Goal: Task Accomplishment & Management: Complete application form

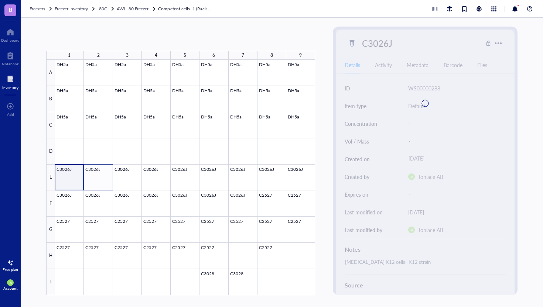
drag, startPoint x: 77, startPoint y: 172, endPoint x: 100, endPoint y: 178, distance: 24.2
click at [100, 178] on div at bounding box center [185, 178] width 260 height 236
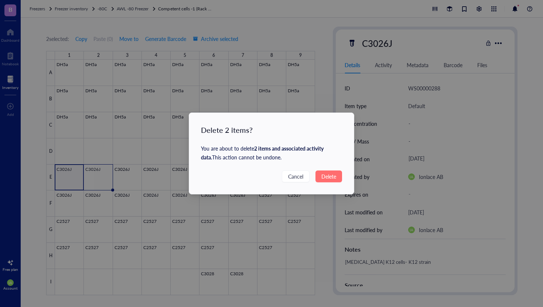
click at [334, 181] on button "Delete" at bounding box center [328, 177] width 27 height 12
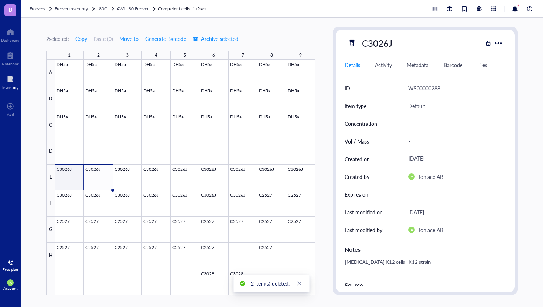
click at [323, 172] on div "Delete 2 items? You are about to delete 2 items and associated activity data . …" at bounding box center [271, 153] width 543 height 307
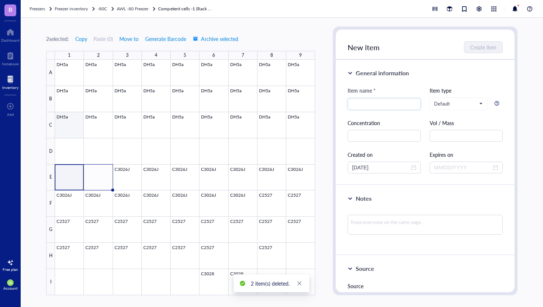
click at [67, 147] on div at bounding box center [185, 178] width 260 height 236
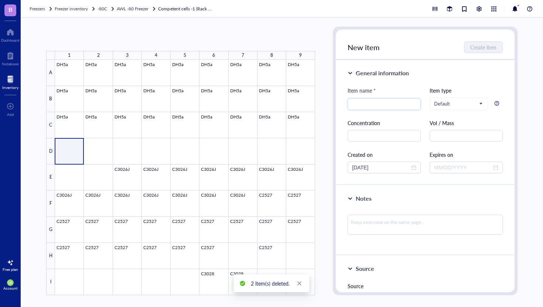
click at [72, 148] on div at bounding box center [185, 178] width 260 height 236
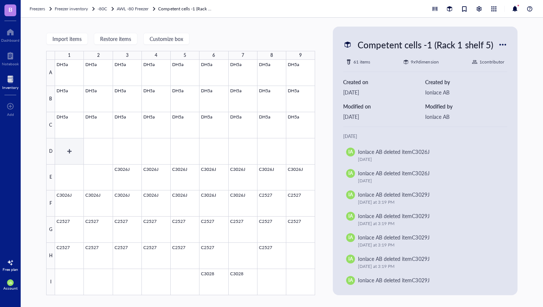
click at [72, 153] on div at bounding box center [185, 178] width 260 height 236
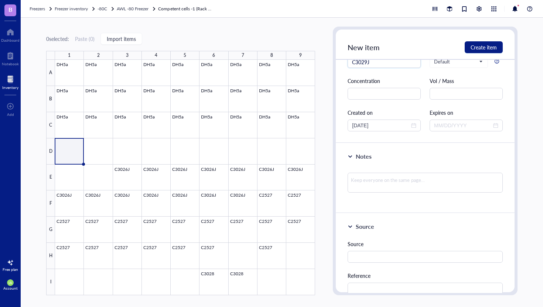
scroll to position [63, 0]
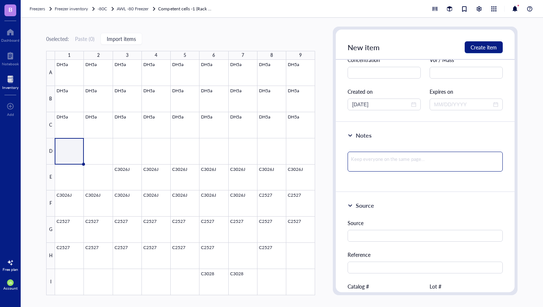
type input "C3029J"
click at [416, 162] on textarea at bounding box center [424, 162] width 155 height 20
type textarea "S"
type textarea "SHU"
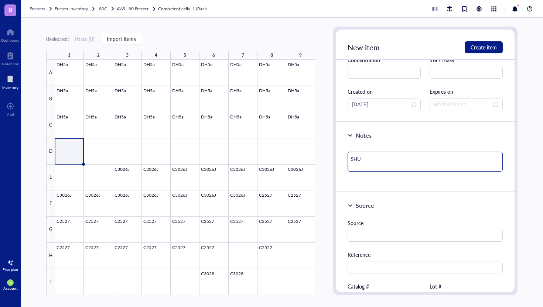
type textarea "SHUF"
type textarea "[PERSON_NAME]"
type textarea "SHUFFL"
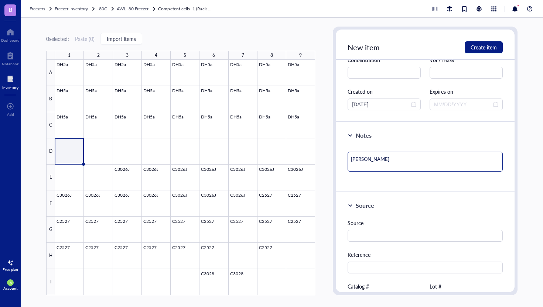
type textarea "SHUFFL"
type textarea "SHUFFLE"
type textarea "SHUFFLE B"
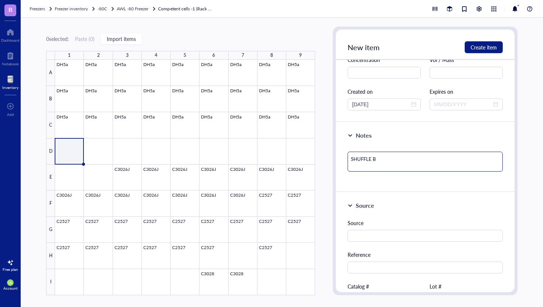
type textarea "SHUFFLE B"
type textarea "SHUFFLE B S"
type textarea "SHUFFLE B ST"
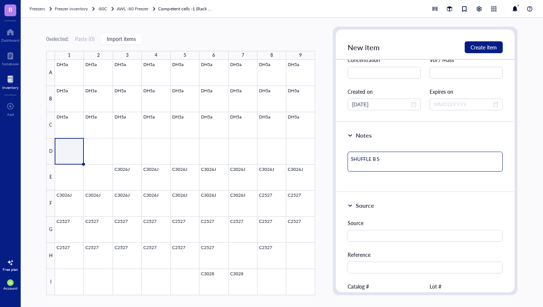
type textarea "SHUFFLE B ST"
type textarea "SHUFFLE B STR"
type textarea "SHUFFLE B STRA"
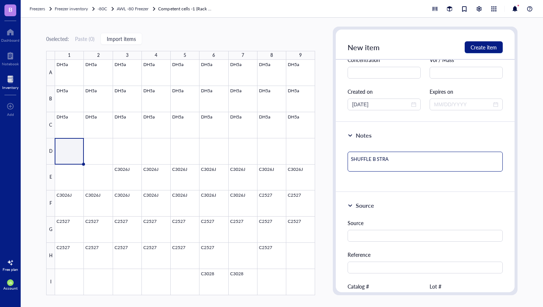
type textarea "SHUFFLE B STRAI"
type textarea "SHUFFLE B STRAIN"
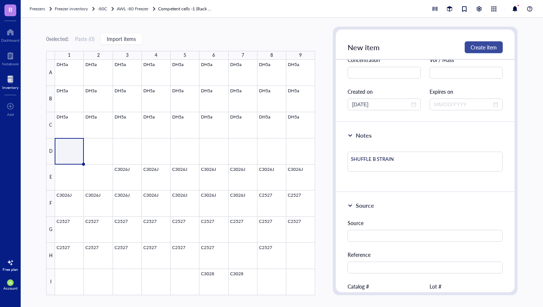
click at [480, 47] on span "Create item" at bounding box center [483, 47] width 26 height 6
type textarea "Keep everyone on the same page…"
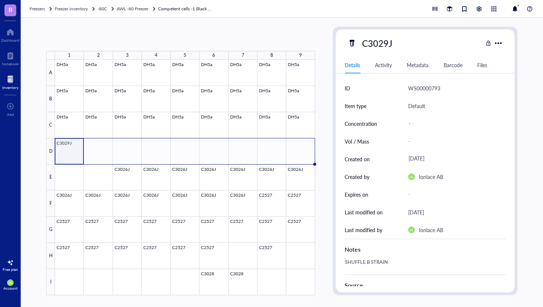
drag, startPoint x: 84, startPoint y: 162, endPoint x: 300, endPoint y: 151, distance: 216.3
click at [0, 0] on div "DH5a DH5a DH5a DH5a DH5a DH5a DH5a DH5a DH5a DH5a DH5a DH5a DH5a DH5a DH5a DH5a…" at bounding box center [0, 0] width 0 height 0
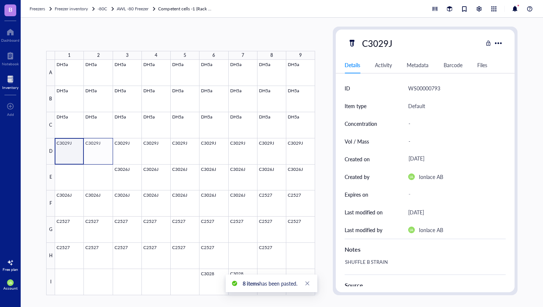
drag, startPoint x: 76, startPoint y: 156, endPoint x: 97, endPoint y: 158, distance: 21.1
click at [97, 158] on div at bounding box center [185, 178] width 260 height 236
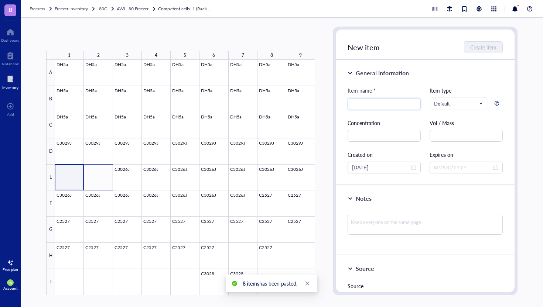
drag, startPoint x: 78, startPoint y: 179, endPoint x: 95, endPoint y: 181, distance: 17.2
click at [95, 181] on div at bounding box center [185, 178] width 260 height 236
paste input "[URL][DOMAIN_NAME]"
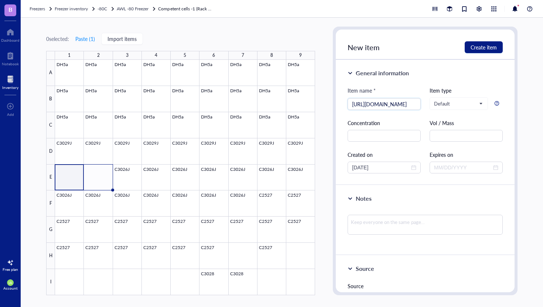
type input "[URL][DOMAIN_NAME]"
click at [72, 179] on div at bounding box center [185, 178] width 260 height 236
drag, startPoint x: 72, startPoint y: 179, endPoint x: 96, endPoint y: 183, distance: 24.6
click at [96, 183] on div at bounding box center [185, 178] width 260 height 236
paste input "[URL][DOMAIN_NAME]"
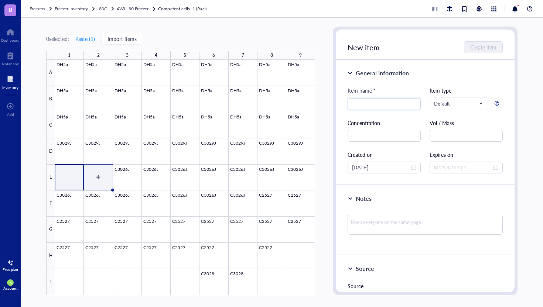
type input "[URL][DOMAIN_NAME]"
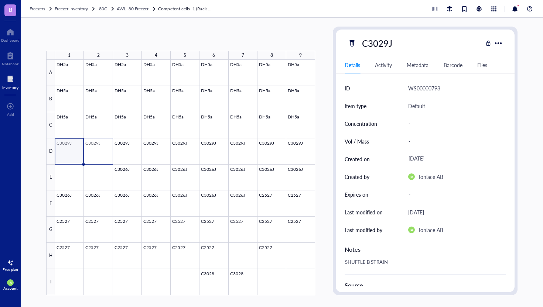
drag, startPoint x: 74, startPoint y: 144, endPoint x: 99, endPoint y: 147, distance: 24.9
click at [99, 147] on div at bounding box center [185, 178] width 260 height 236
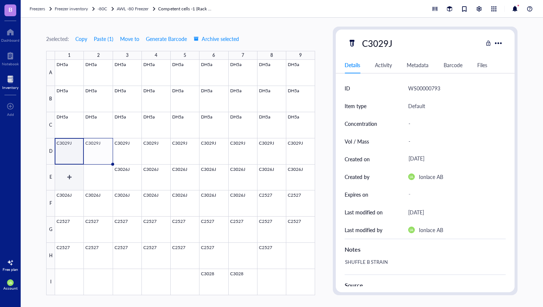
click at [66, 170] on div at bounding box center [185, 178] width 260 height 236
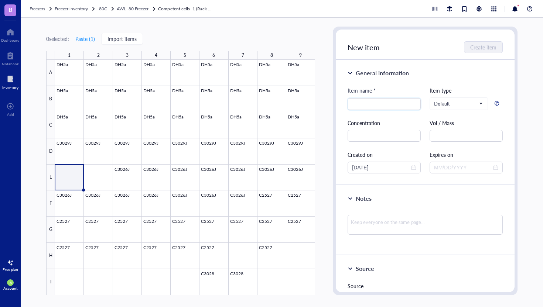
paste input "[URL][DOMAIN_NAME]"
type input "[URL][DOMAIN_NAME]"
click at [69, 172] on div at bounding box center [185, 178] width 260 height 236
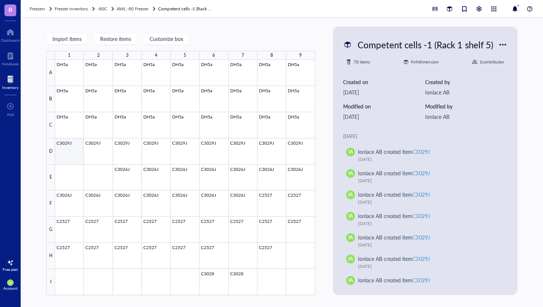
click at [75, 154] on div at bounding box center [185, 178] width 260 height 236
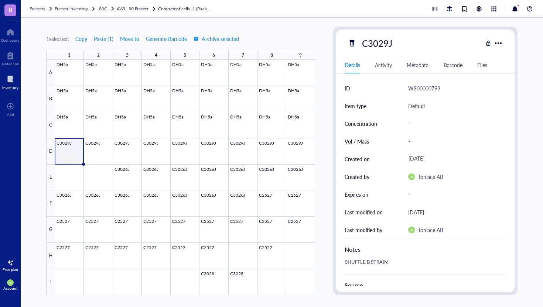
click at [68, 176] on div at bounding box center [185, 178] width 260 height 236
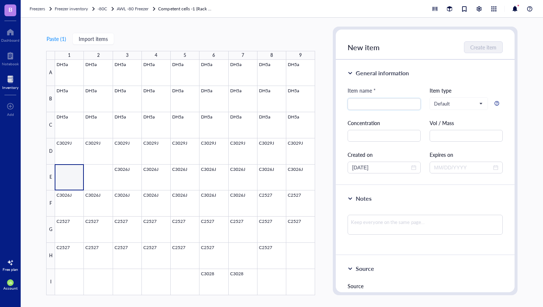
paste input "[URL][DOMAIN_NAME]"
type input "[URL][DOMAIN_NAME]"
click at [74, 154] on div at bounding box center [185, 178] width 260 height 236
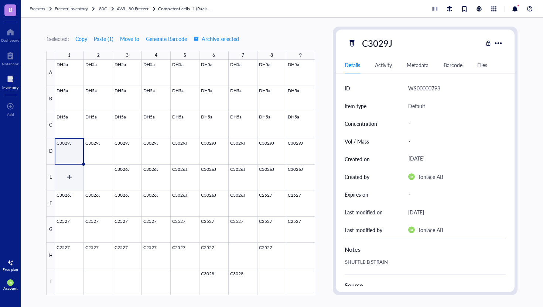
click at [78, 173] on div at bounding box center [185, 178] width 260 height 236
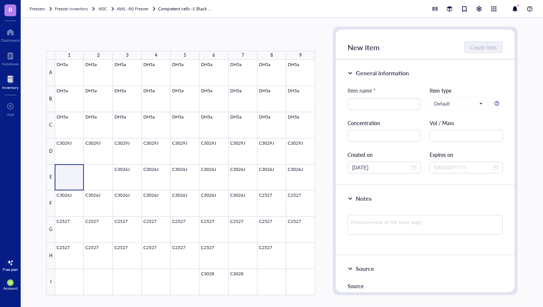
paste input "[URL][DOMAIN_NAME]"
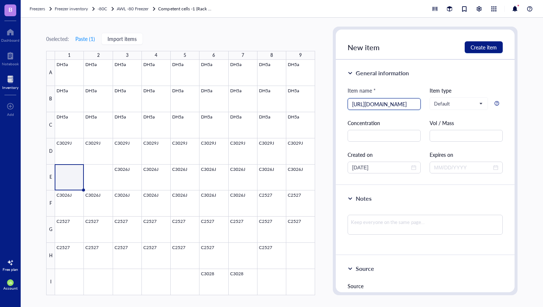
click at [414, 100] on div "[URL][DOMAIN_NAME]" at bounding box center [383, 104] width 73 height 12
drag, startPoint x: 418, startPoint y: 105, endPoint x: 346, endPoint y: 104, distance: 72.0
click at [343, 104] on div "General information Item name * [URL][DOMAIN_NAME] [URL][DOMAIN_NAME] Item type…" at bounding box center [425, 123] width 179 height 126
drag, startPoint x: 416, startPoint y: 104, endPoint x: 339, endPoint y: 104, distance: 77.9
click at [339, 104] on div "General information Item name * [URL][DOMAIN_NAME] [URL][DOMAIN_NAME] Item type…" at bounding box center [425, 123] width 179 height 126
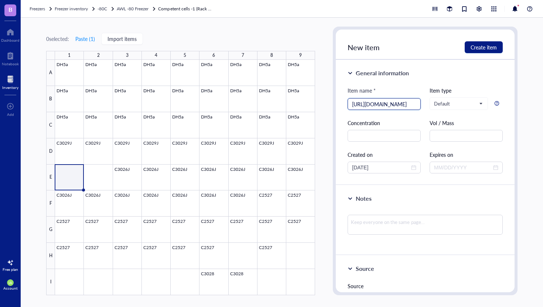
click at [412, 105] on input "[URL][DOMAIN_NAME]" at bounding box center [384, 104] width 64 height 11
click at [414, 105] on input "[URL][DOMAIN_NAME]" at bounding box center [384, 104] width 64 height 11
type input "h"
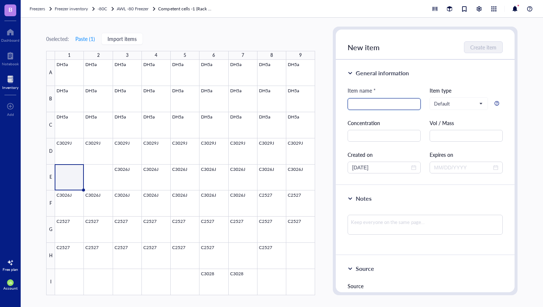
click at [381, 98] on div at bounding box center [383, 104] width 73 height 12
type input "C3029J"
click at [387, 224] on textarea at bounding box center [424, 225] width 155 height 20
type textarea "S"
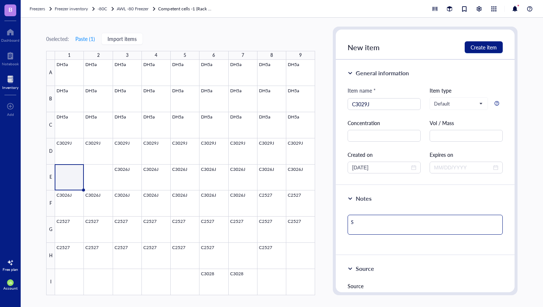
type textarea "SH"
type textarea "SHU"
type textarea "SHUF"
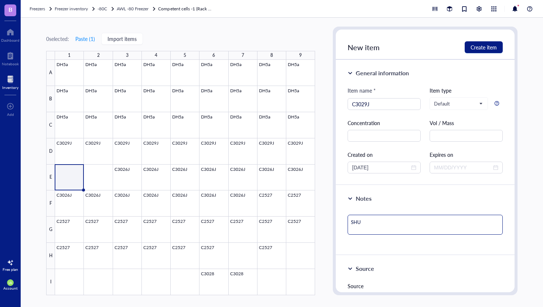
type textarea "SHUF"
type textarea "[PERSON_NAME]"
type textarea "SHUFFL"
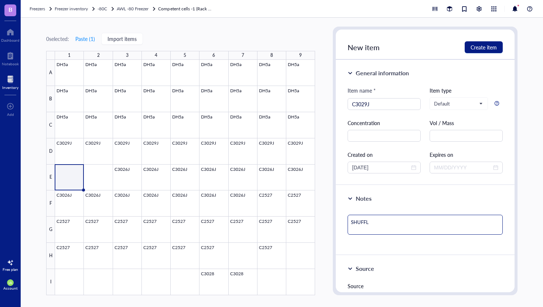
type textarea "SHUFFLE"
type textarea "SHUFFLE B"
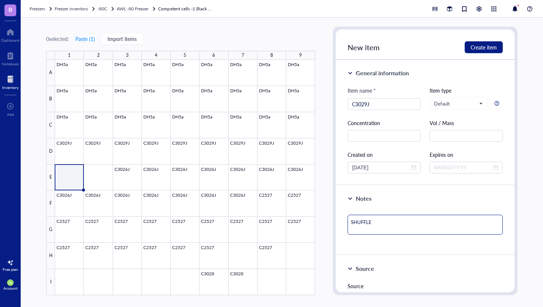
type textarea "SHUFFLE B"
type textarea "SHUFFLE B C"
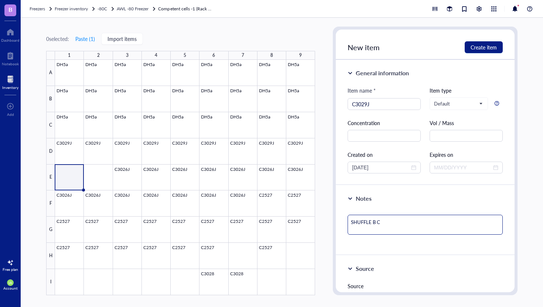
type textarea "SHUFFLE B CE"
type textarea "SHUFFLE B CEL"
type textarea "SHUFFLE [MEDICAL_DATA]"
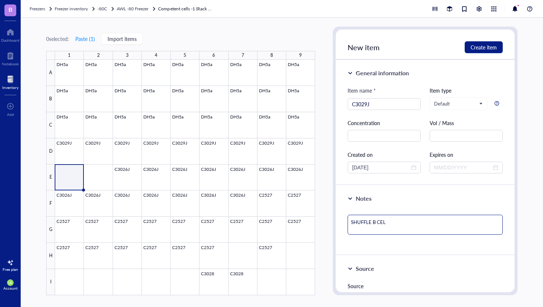
type textarea "SHUFFLE [MEDICAL_DATA]"
click at [488, 48] on span "Create item" at bounding box center [483, 47] width 26 height 6
type textarea "Keep everyone on the same page…"
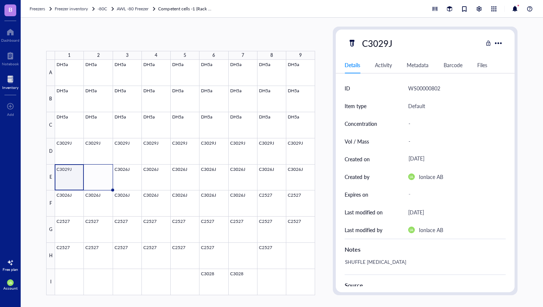
drag, startPoint x: 84, startPoint y: 189, endPoint x: 110, endPoint y: 189, distance: 26.2
click at [0, 0] on div "DH5a DH5a DH5a DH5a DH5a DH5a DH5a DH5a DH5a DH5a DH5a DH5a DH5a DH5a DH5a DH5a…" at bounding box center [0, 0] width 0 height 0
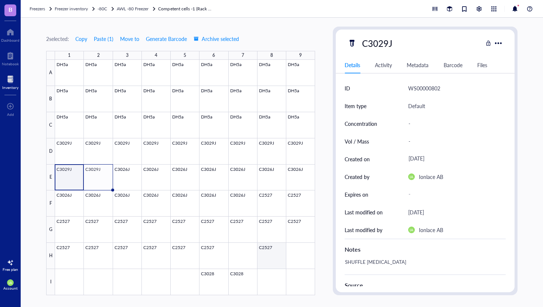
click at [267, 258] on div at bounding box center [185, 178] width 260 height 236
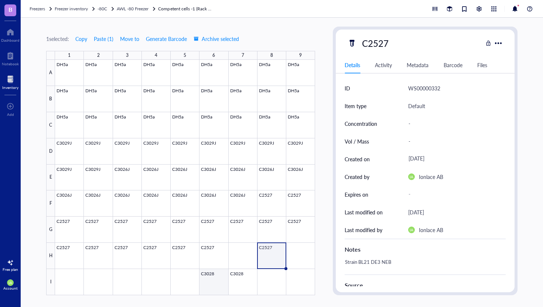
click at [215, 284] on div at bounding box center [185, 178] width 260 height 236
click at [217, 278] on div at bounding box center [185, 178] width 260 height 236
click at [236, 276] on div at bounding box center [185, 178] width 260 height 236
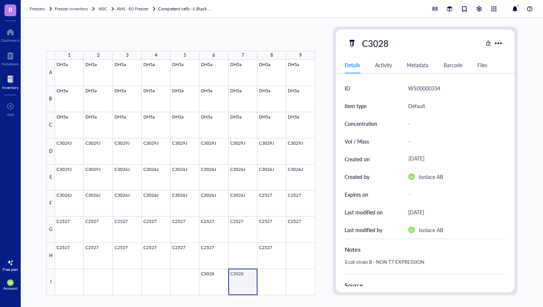
click at [236, 276] on div at bounding box center [185, 178] width 260 height 236
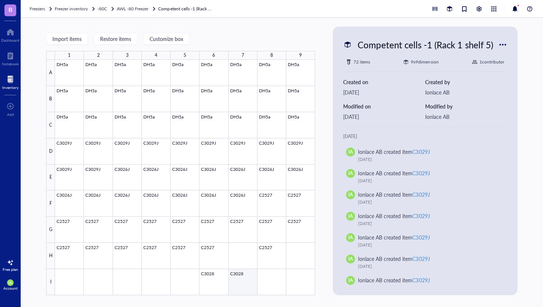
click at [237, 280] on div at bounding box center [185, 178] width 260 height 236
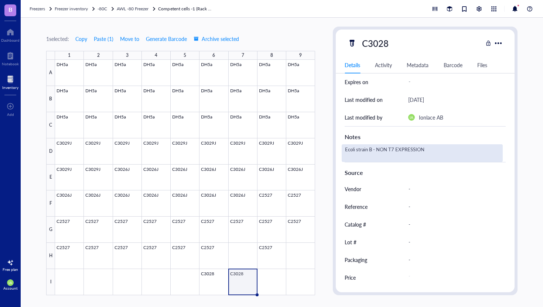
scroll to position [91, 0]
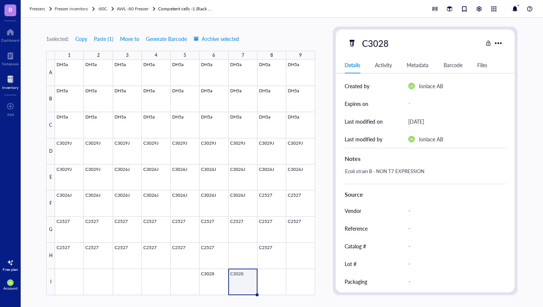
click at [246, 278] on div at bounding box center [185, 178] width 260 height 236
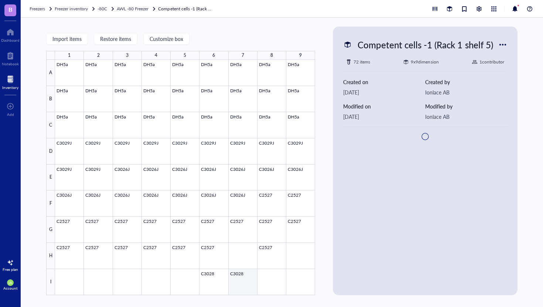
click at [244, 279] on div at bounding box center [185, 178] width 260 height 236
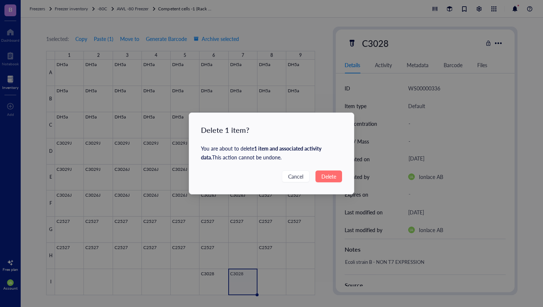
click at [338, 176] on button "Delete" at bounding box center [328, 177] width 27 height 12
click at [341, 178] on div "Delete 1 item? You are about to delete 1 item and associated activity data . Th…" at bounding box center [271, 153] width 543 height 307
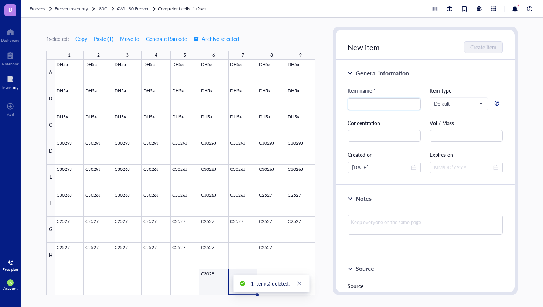
click at [211, 284] on div at bounding box center [185, 178] width 260 height 236
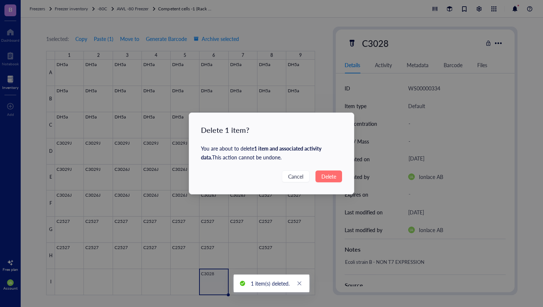
click at [327, 176] on span "Delete" at bounding box center [328, 176] width 15 height 8
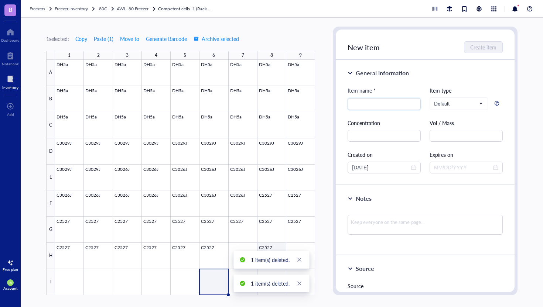
click at [275, 246] on div at bounding box center [185, 178] width 260 height 236
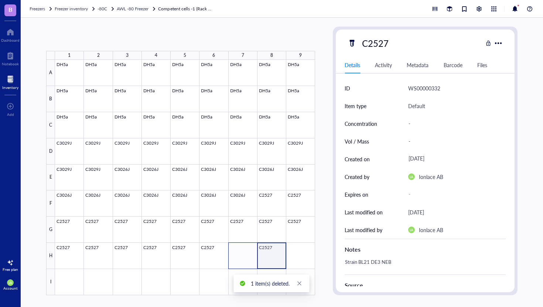
drag, startPoint x: 275, startPoint y: 246, endPoint x: 240, endPoint y: 251, distance: 35.1
click at [240, 251] on div at bounding box center [185, 178] width 260 height 236
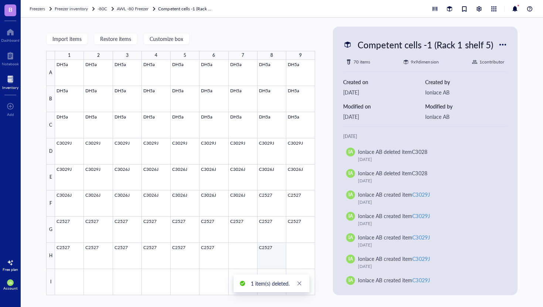
click at [267, 255] on div at bounding box center [185, 178] width 260 height 236
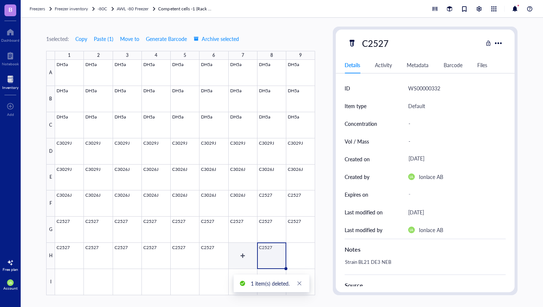
click at [241, 258] on div at bounding box center [185, 178] width 260 height 236
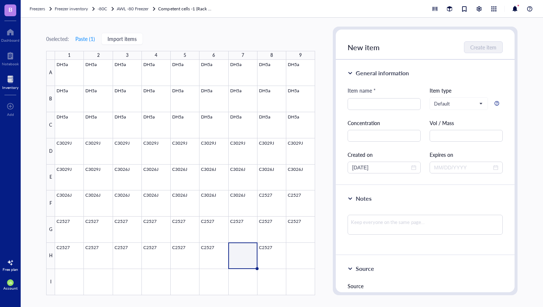
paste input "[URL][DOMAIN_NAME]"
type input "[URL][DOMAIN_NAME]"
click at [266, 258] on div at bounding box center [185, 178] width 260 height 236
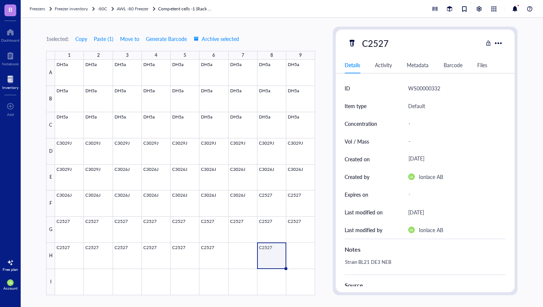
click at [390, 35] on div "C2527 Details Activity Metadata Barcode Files ID WS00000332 Item type Default C…" at bounding box center [425, 161] width 179 height 263
drag, startPoint x: 388, startPoint y: 44, endPoint x: 361, endPoint y: 49, distance: 27.8
click at [361, 49] on div "C2527" at bounding box center [374, 43] width 33 height 16
drag, startPoint x: 362, startPoint y: 44, endPoint x: 388, endPoint y: 44, distance: 26.2
click at [388, 44] on input "C2527" at bounding box center [377, 43] width 36 height 15
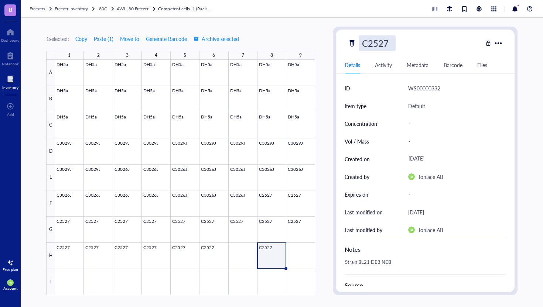
click at [247, 255] on div at bounding box center [185, 178] width 260 height 236
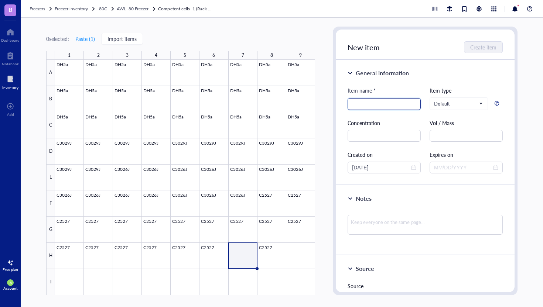
paste input "C2527"
type input "C2527"
click at [485, 45] on span "Create item" at bounding box center [483, 47] width 26 height 6
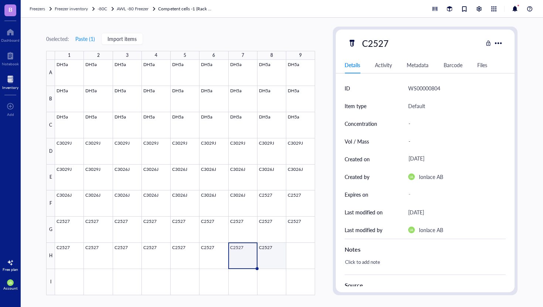
click at [279, 259] on div at bounding box center [185, 178] width 260 height 236
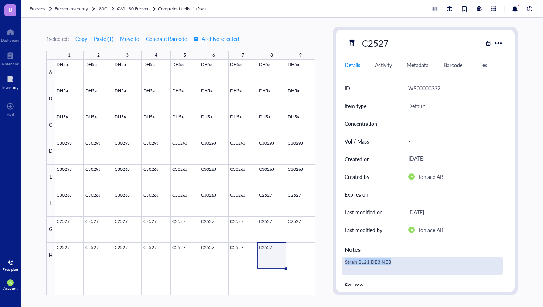
drag, startPoint x: 393, startPoint y: 263, endPoint x: 345, endPoint y: 265, distance: 48.0
click at [345, 265] on div "Strain BL21 DE3 NEB" at bounding box center [422, 266] width 161 height 18
click at [239, 256] on div at bounding box center [185, 178] width 260 height 236
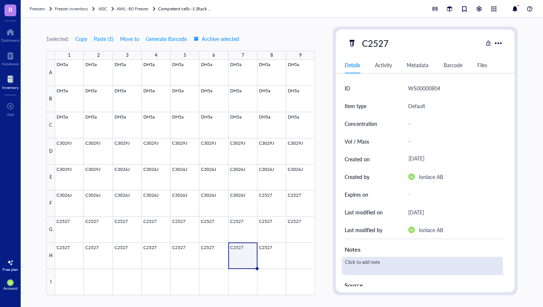
click at [361, 265] on div "Click to add note" at bounding box center [422, 266] width 161 height 18
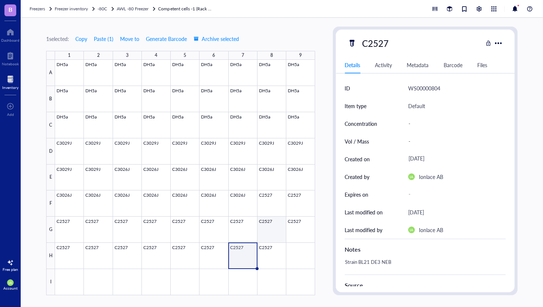
click at [273, 253] on div at bounding box center [185, 178] width 260 height 236
click at [246, 255] on div at bounding box center [185, 178] width 260 height 236
click at [279, 252] on div at bounding box center [185, 178] width 260 height 236
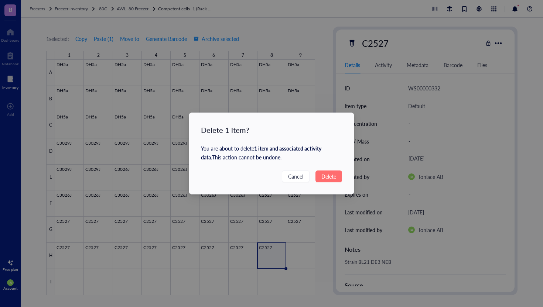
click at [334, 176] on span "Delete" at bounding box center [328, 176] width 15 height 8
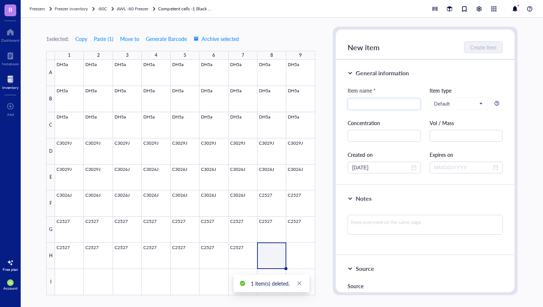
click at [277, 256] on div at bounding box center [185, 178] width 260 height 236
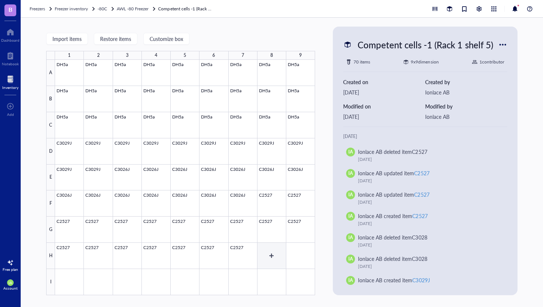
click at [269, 254] on div at bounding box center [185, 178] width 260 height 236
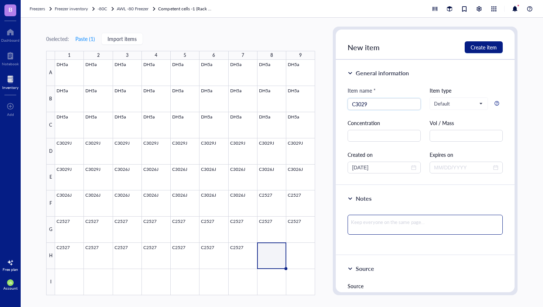
click at [367, 223] on textarea at bounding box center [424, 225] width 155 height 20
click at [374, 103] on input "C3029" at bounding box center [384, 104] width 64 height 11
type input "C3029J"
click at [360, 230] on textarea at bounding box center [424, 225] width 155 height 20
type textarea "S"
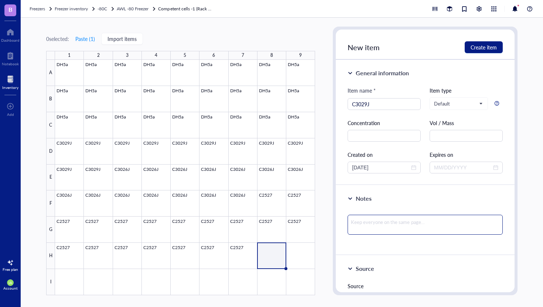
type textarea "S"
type textarea "SH"
type textarea "SHU"
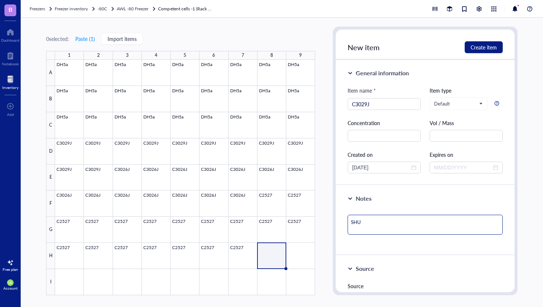
type textarea "SHUF"
type textarea "[PERSON_NAME]"
type textarea "SHUFFL"
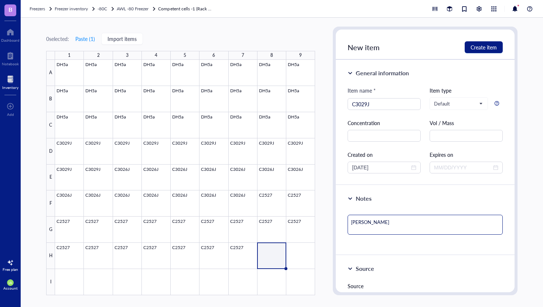
type textarea "SHUFFL"
type textarea "SHUFFLE"
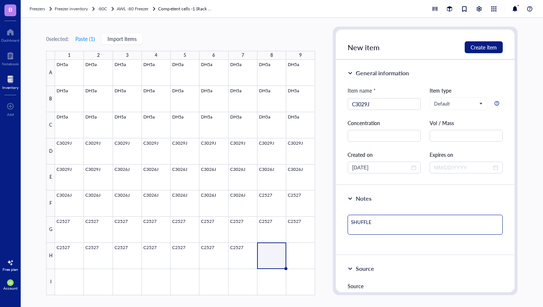
type textarea "SHUFFLE b"
type textarea "SHUFFLE B"
drag, startPoint x: 380, startPoint y: 223, endPoint x: 349, endPoint y: 224, distance: 30.3
click at [349, 224] on textarea "SHUFFLE B" at bounding box center [424, 225] width 155 height 20
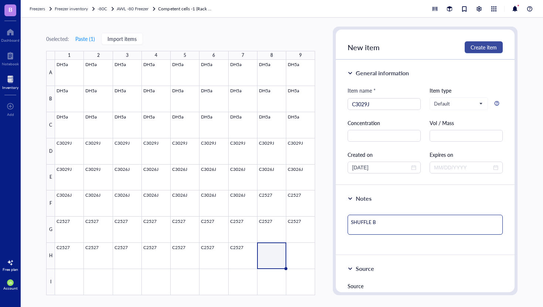
type textarea "SHUFFLE B"
click at [483, 44] on span "Create item" at bounding box center [483, 47] width 26 height 6
type textarea "Keep everyone on the same page…"
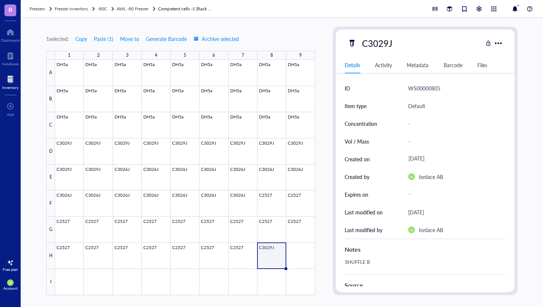
click at [278, 257] on div at bounding box center [185, 178] width 260 height 236
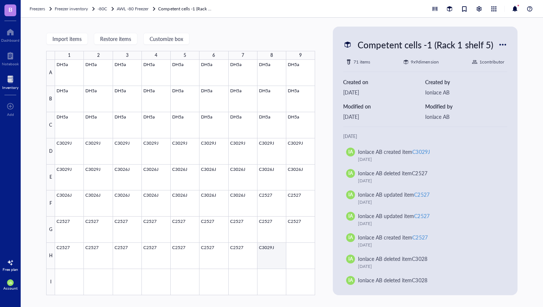
click at [276, 258] on div at bounding box center [185, 178] width 260 height 236
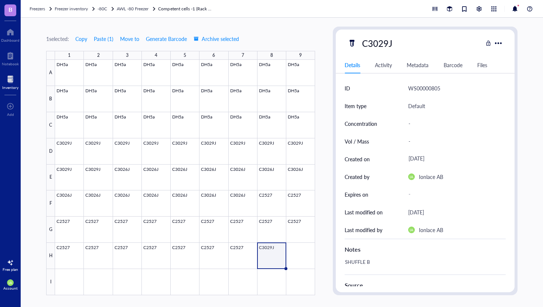
click at [299, 256] on div at bounding box center [185, 178] width 260 height 236
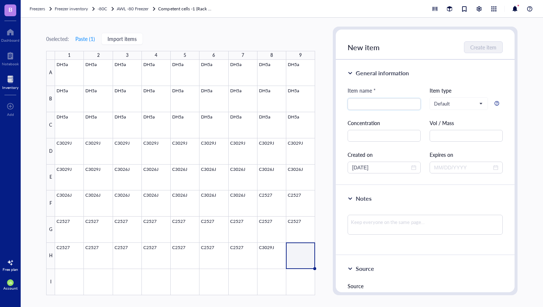
paste input "SHUFFLE B"
type input "SHUFFLE B"
drag, startPoint x: 387, startPoint y: 103, endPoint x: 334, endPoint y: 105, distance: 52.8
click at [334, 105] on div "New item Create item General information Item name * SHUFFLE B SHUFFLE B Item t…" at bounding box center [425, 161] width 185 height 269
click at [364, 221] on textarea at bounding box center [424, 225] width 155 height 20
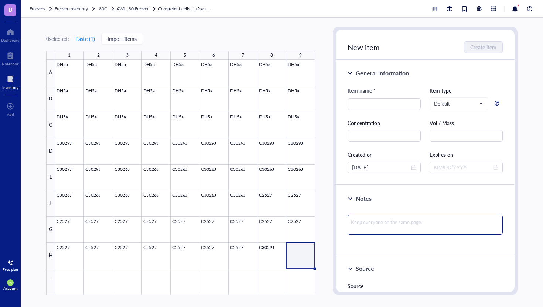
paste textarea "SHUFFLE B"
type textarea "SHUFFLE B"
click at [380, 103] on input "search" at bounding box center [384, 104] width 64 height 11
type input "C3029J"
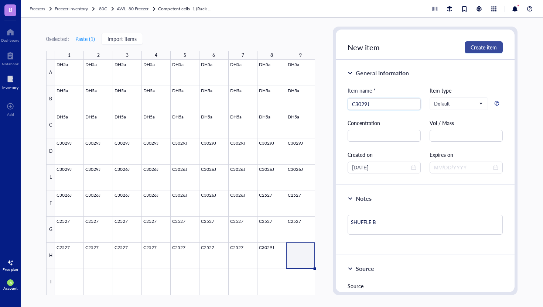
click at [474, 49] on span "Create item" at bounding box center [483, 47] width 26 height 6
type textarea "Keep everyone on the same page…"
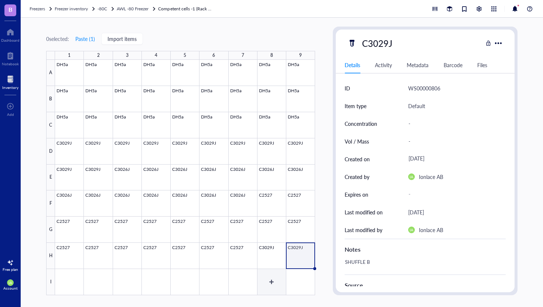
click at [278, 282] on div at bounding box center [185, 178] width 260 height 236
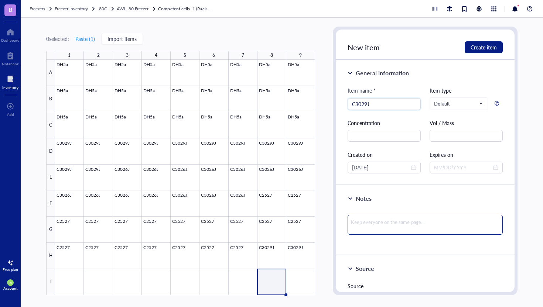
type input "C3029J"
click at [377, 225] on textarea at bounding box center [424, 225] width 155 height 20
paste textarea "SHUFFLE B"
type textarea "SHUFFLE B"
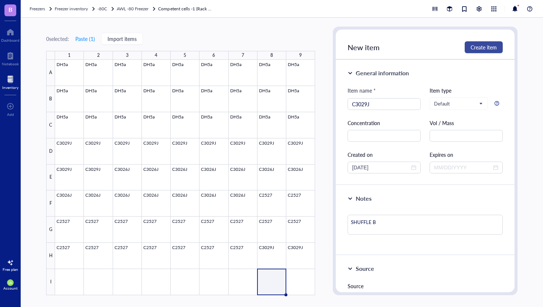
click at [478, 50] on span "Create item" at bounding box center [483, 47] width 26 height 6
type textarea "Keep everyone on the same page…"
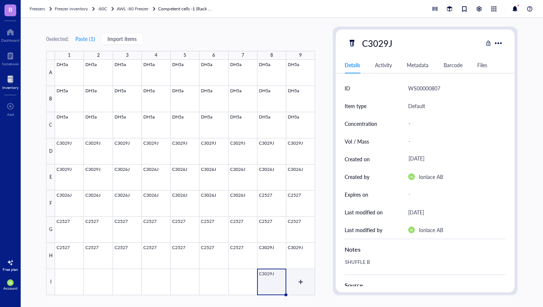
click at [305, 285] on div at bounding box center [185, 178] width 260 height 236
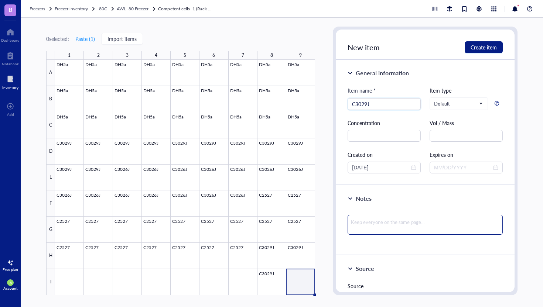
type input "C3029J"
click at [364, 228] on textarea at bounding box center [424, 225] width 155 height 20
paste textarea "SHUFFLE B"
type textarea "SHUFFLE B"
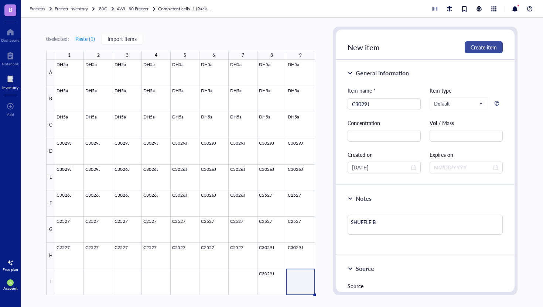
click at [486, 48] on span "Create item" at bounding box center [483, 47] width 26 height 6
type textarea "Keep everyone on the same page…"
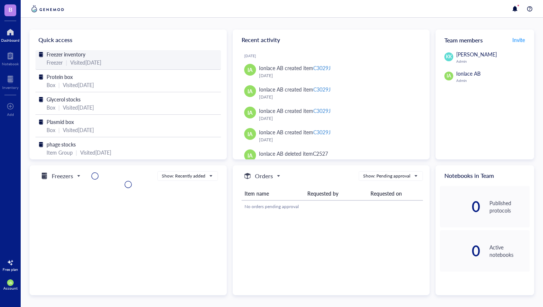
click at [69, 61] on div "Freezer | Visited 2 months ago" at bounding box center [128, 62] width 163 height 8
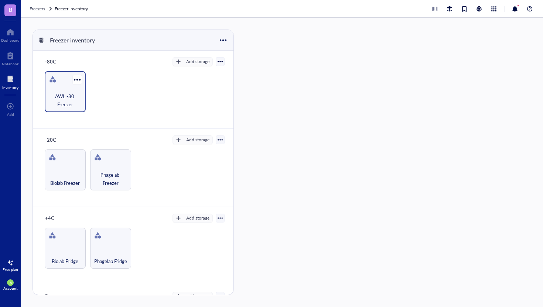
click at [70, 95] on span "AWL -80 Freezer" at bounding box center [65, 100] width 34 height 16
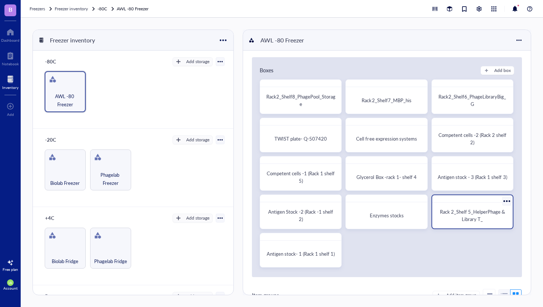
scroll to position [3, 0]
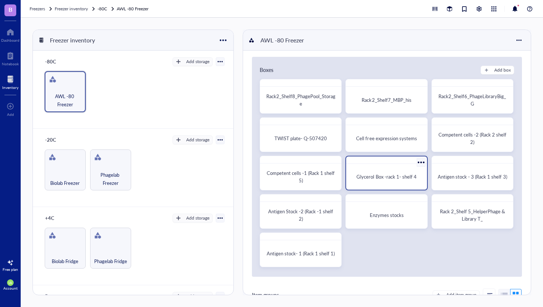
click at [390, 177] on span "Glycerol Box -rack 1- shelf 4" at bounding box center [386, 176] width 60 height 7
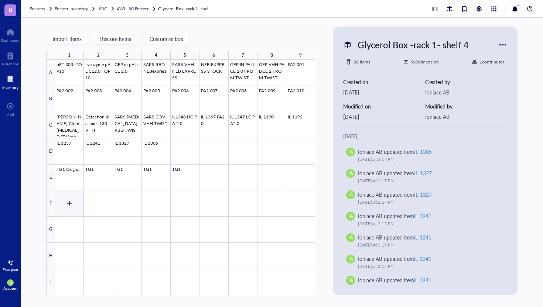
click at [68, 200] on div at bounding box center [185, 178] width 260 height 236
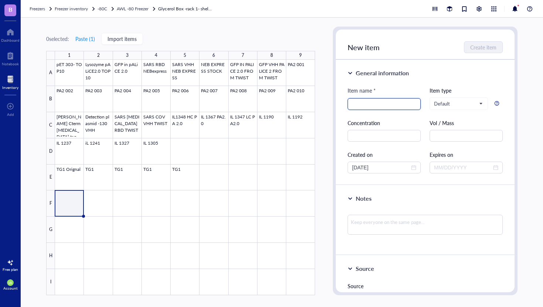
click at [361, 106] on input "search" at bounding box center [384, 104] width 64 height 11
type input "1356"
click at [362, 220] on textarea at bounding box center [424, 225] width 155 height 20
type textarea "i"
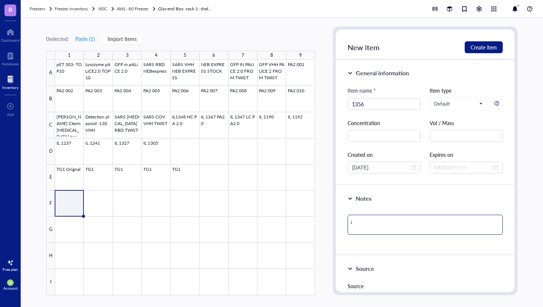
type textarea "in"
type textarea "in s"
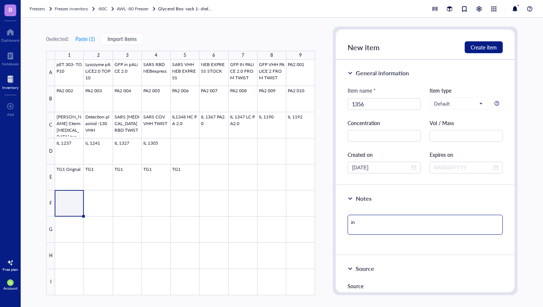
type textarea "in s"
type textarea "in sc"
type textarea "in sch"
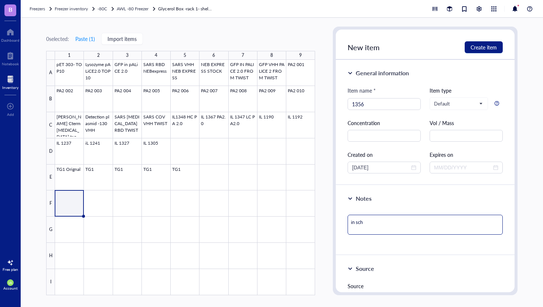
type textarea "in schu"
type textarea "in schuf"
type textarea "in schuff"
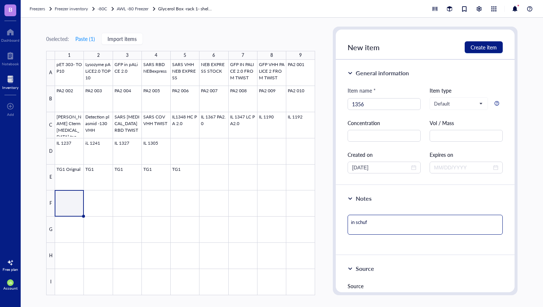
type textarea "in schuff"
type textarea "in schuffl"
type textarea "in schuffle"
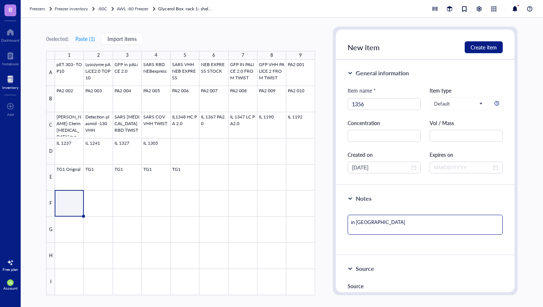
type textarea "in schuffle"
type textarea "in schuffle B"
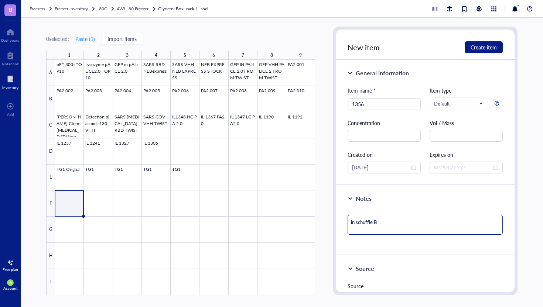
type textarea "in schuffle B"
type textarea "in schuffle B -"
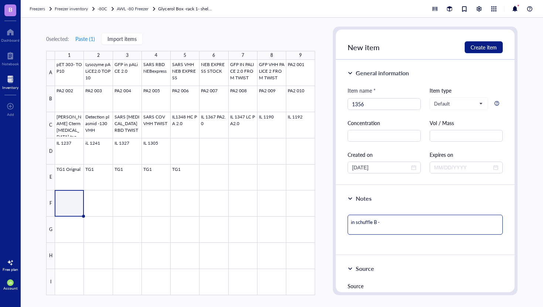
type textarea "in schuffle B - p"
type textarea "in schuffle B -"
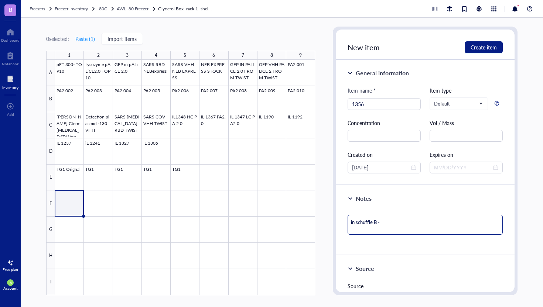
type textarea "in schuffle B -"
type textarea "in schuffle B"
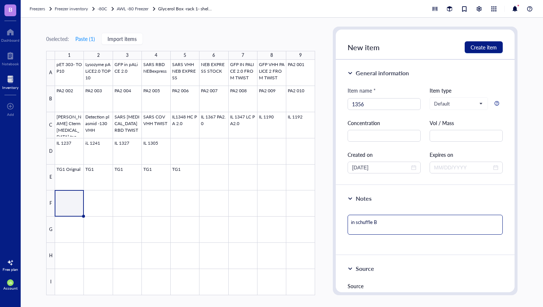
type textarea "in schuffle"
type textarea "in schuffl"
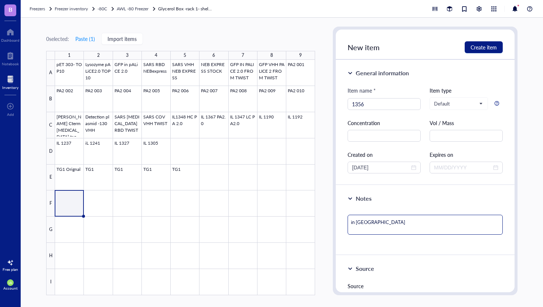
type textarea "in schuffl"
type textarea "in schuff"
type textarea "in schuf"
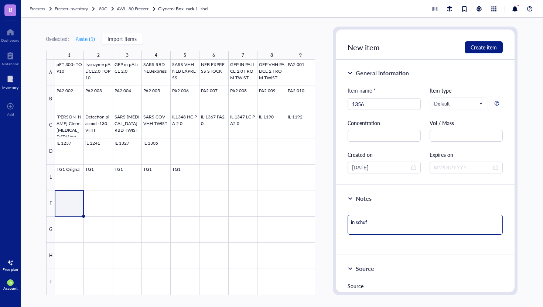
type textarea "in schu"
type textarea "in sch"
type textarea "in sc"
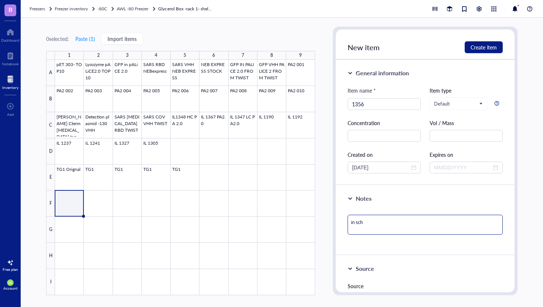
type textarea "in sc"
type textarea "in s"
type textarea "in"
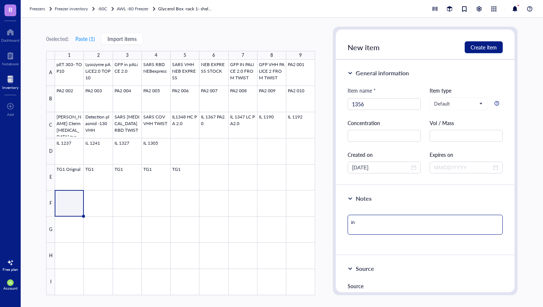
type textarea "in s"
type textarea "in sh"
type textarea "in shu"
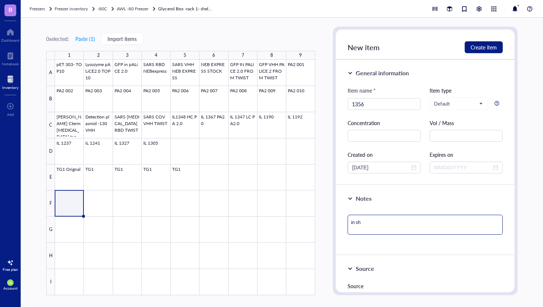
type textarea "in shu"
type textarea "in shuf"
type textarea "in shuff"
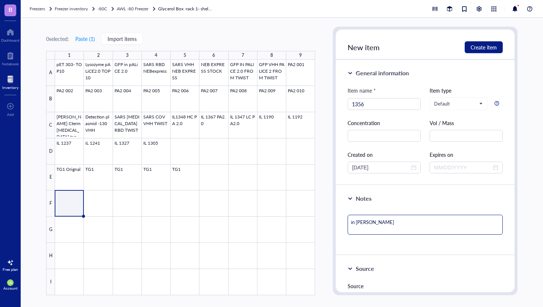
type textarea "in shuffl"
type textarea "in shuffle"
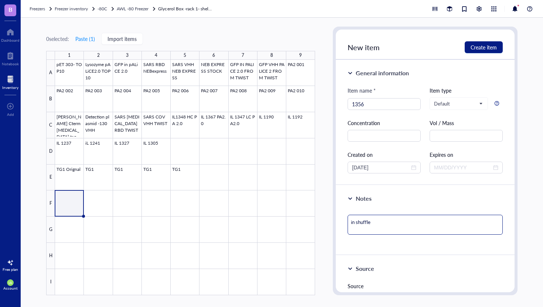
type textarea "in shuffle"
type textarea "in shuffle B"
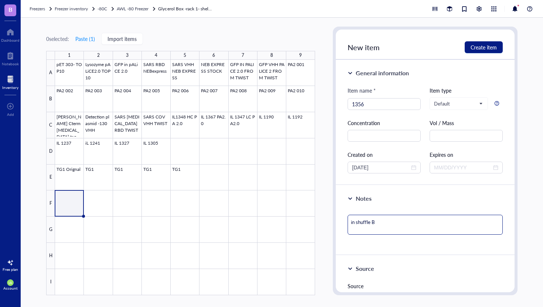
type textarea "in shuffle B c"
type textarea "in shuffle B ce"
type textarea "in shuffle B cel"
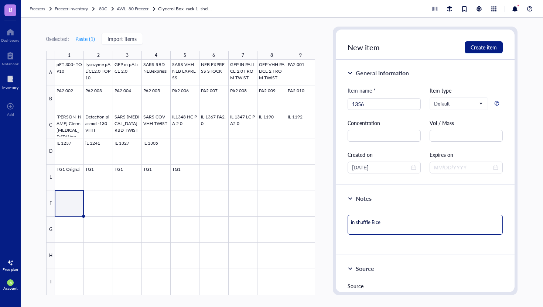
type textarea "in shuffle B cel"
type textarea "in shuffle B cell"
type textarea "in shuffle B cells"
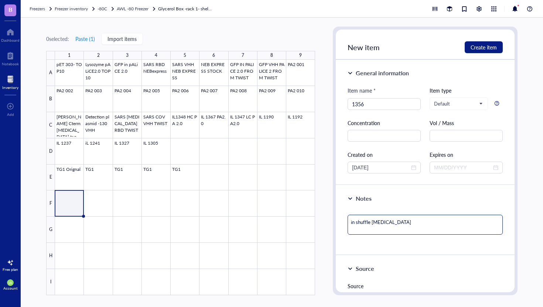
type textarea "in shuffle B cells"
type textarea "in shuffle B cells -"
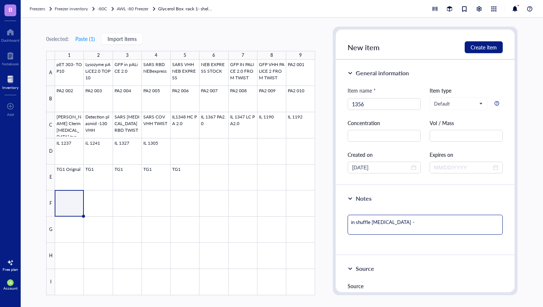
type textarea "in shuffle B cells -"
type textarea "in shuffle B cells - p"
type textarea "in shuffle B cells - pE"
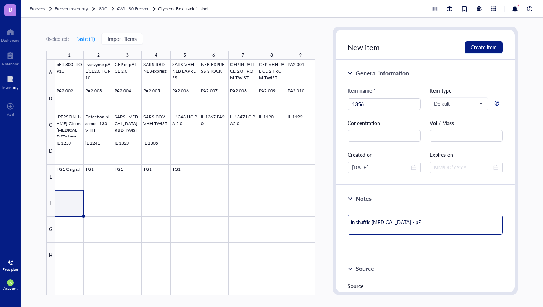
type textarea "in shuffle B cells - pET"
type textarea "in shuffle B cells - pET2"
type textarea "in shuffle B cells - pET29"
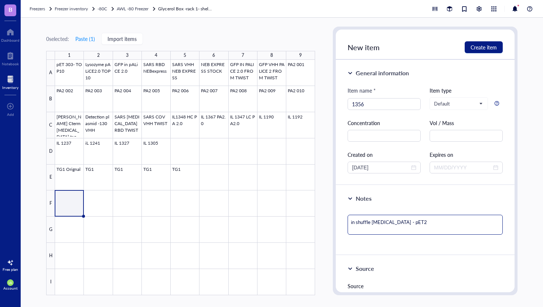
type textarea "in shuffle B cells - pET29"
type textarea "in shuffle B cells - pET29B"
type textarea "in shuffle B cells - pET29B?"
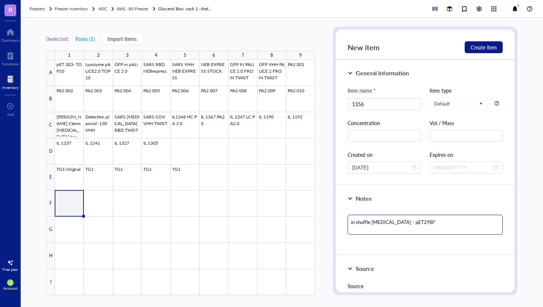
type textarea "in shuffle B cells - pET29B"
type textarea "in shuffle B cells - pET29B+"
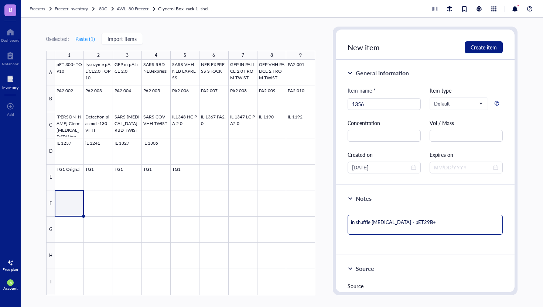
type textarea "in shuffle B cells - pET29B+"
type textarea "in shuffle B cells - pET29B+ V"
type textarea "in shuffle B cells - pET29B+ VE"
type textarea "in shuffle B cells - pET29B+ VEC"
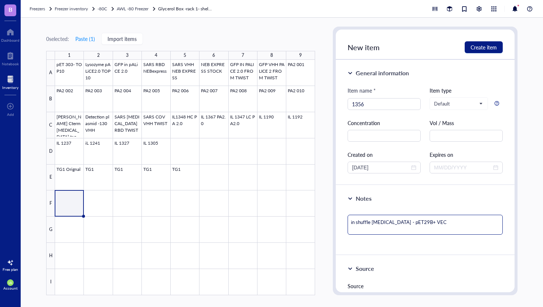
type textarea "in shuffle B cells - pET29B+ VECT"
type textarea "in shuffle B cells - pET29B+ VECTO"
type textarea "in shuffle B cells - pET29B+ VECTOR"
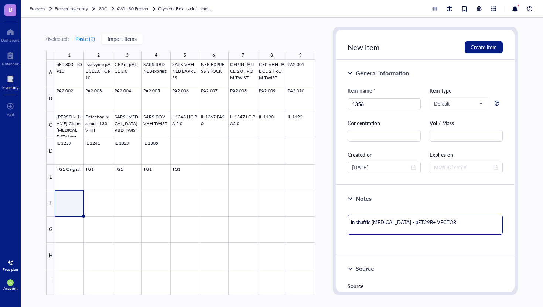
drag, startPoint x: 433, startPoint y: 223, endPoint x: 350, endPoint y: 222, distance: 83.4
click at [350, 222] on textarea "in shuffle B cells - pET29B+ VECTOR" at bounding box center [424, 225] width 155 height 20
type textarea "in shuffle B cells - pET29B+ VECTOR"
click at [476, 47] on span "Create item" at bounding box center [483, 47] width 26 height 6
type textarea "Keep everyone on the same page…"
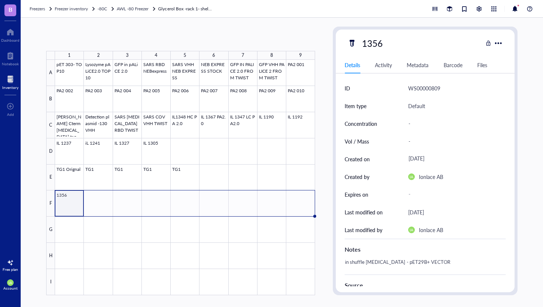
drag, startPoint x: 84, startPoint y: 216, endPoint x: 296, endPoint y: 219, distance: 212.3
click at [0, 0] on div "pET 303- TOP10 Lysozyme pALiCE2.0 TOP10 GFP in pALiCE 2.0 SARS RBD NEBexpress S…" at bounding box center [0, 0] width 0 height 0
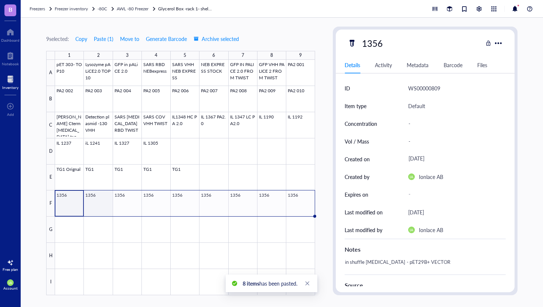
click at [98, 211] on div at bounding box center [185, 178] width 260 height 236
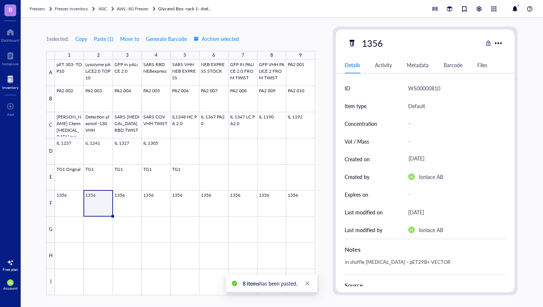
click at [391, 48] on div "1356" at bounding box center [414, 43] width 135 height 16
click at [382, 44] on div "1356" at bounding box center [371, 43] width 27 height 16
type input "1357"
click at [124, 200] on div at bounding box center [185, 178] width 260 height 236
click at [384, 43] on div "1357" at bounding box center [371, 43] width 27 height 16
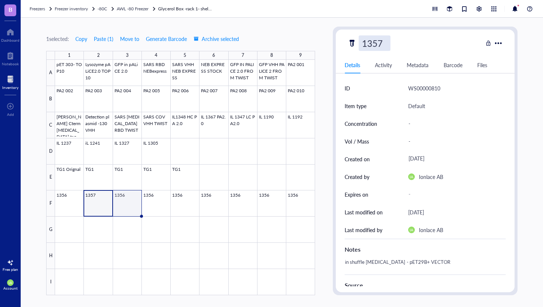
click at [123, 206] on div at bounding box center [185, 178] width 260 height 236
click at [394, 47] on div "1357" at bounding box center [414, 43] width 135 height 16
click at [394, 45] on div "1357" at bounding box center [414, 43] width 135 height 16
click at [380, 43] on div "1357" at bounding box center [371, 43] width 27 height 16
click at [382, 44] on input "1357" at bounding box center [374, 43] width 31 height 15
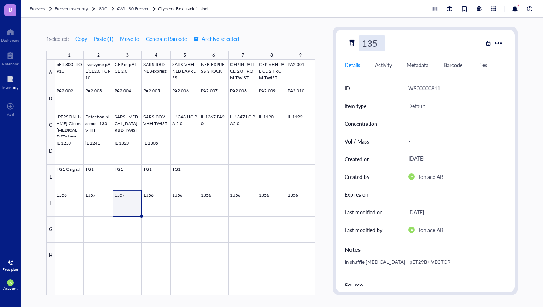
type input "1358"
click at [188, 224] on div at bounding box center [185, 178] width 260 height 236
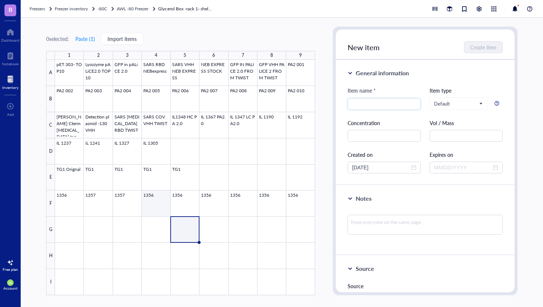
click at [160, 207] on div at bounding box center [185, 178] width 260 height 236
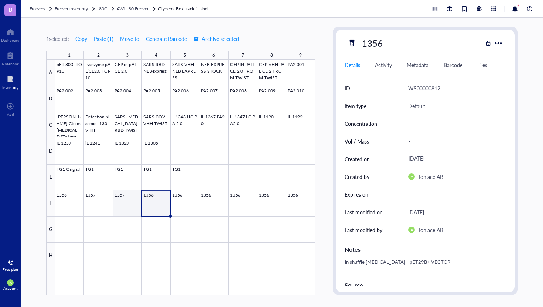
click at [128, 209] on div at bounding box center [185, 178] width 260 height 236
click at [387, 46] on div "1357" at bounding box center [414, 43] width 135 height 16
click at [382, 44] on div "1357" at bounding box center [371, 43] width 27 height 16
type input "1358"
click at [154, 200] on div at bounding box center [185, 178] width 260 height 236
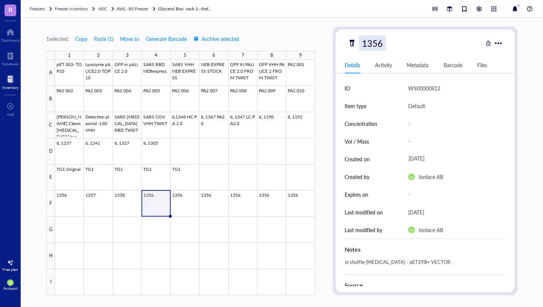
click at [384, 47] on div "1356" at bounding box center [371, 43] width 27 height 16
type input "1359"
click at [199, 229] on div at bounding box center [185, 178] width 260 height 236
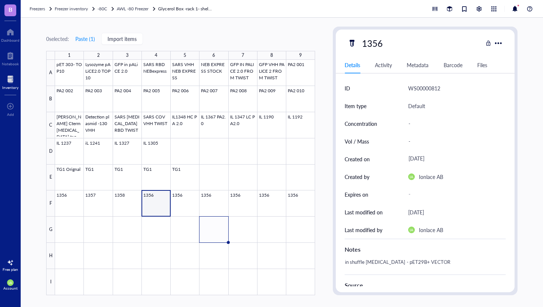
click at [157, 204] on div at bounding box center [185, 178] width 260 height 236
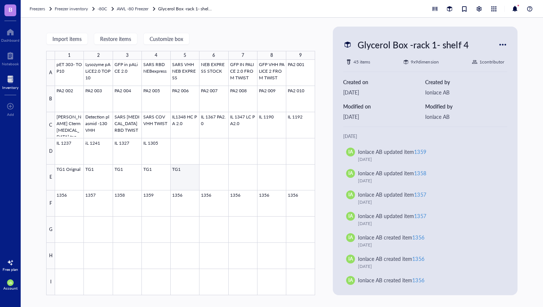
click at [188, 201] on div at bounding box center [185, 178] width 260 height 236
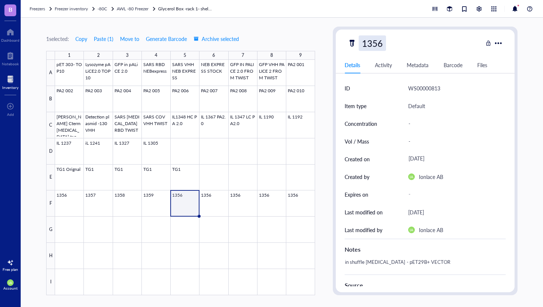
click at [380, 46] on div "1356" at bounding box center [371, 43] width 27 height 16
type input "1360"
click at [213, 206] on div at bounding box center [185, 178] width 260 height 236
click at [381, 42] on div "1356" at bounding box center [371, 43] width 27 height 16
type input "1361"
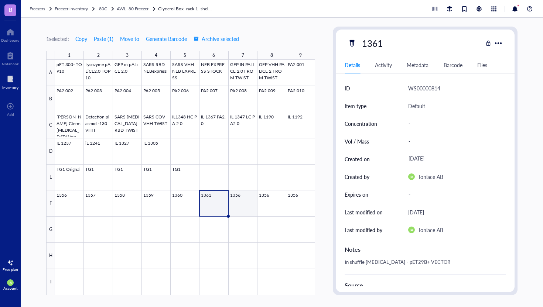
click at [241, 203] on div at bounding box center [185, 178] width 260 height 236
click at [381, 42] on div "1356" at bounding box center [371, 43] width 27 height 16
type input "1362"
click at [271, 203] on div at bounding box center [185, 178] width 260 height 236
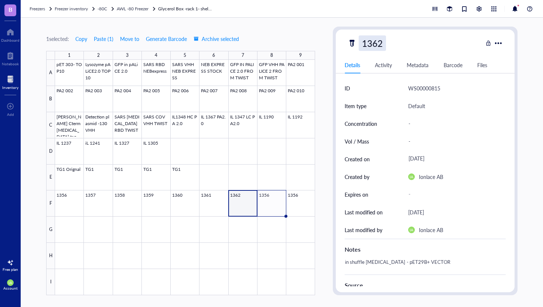
click at [382, 45] on div "1362" at bounding box center [371, 43] width 27 height 16
type input "1363"
click at [229, 219] on div at bounding box center [185, 178] width 260 height 236
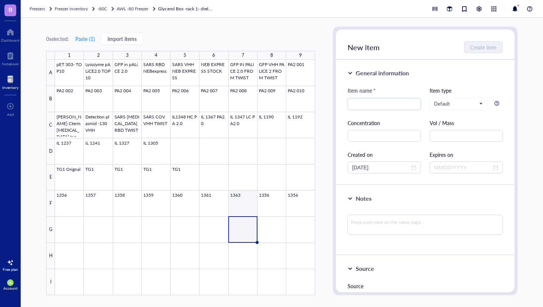
click at [244, 204] on div at bounding box center [185, 178] width 260 height 236
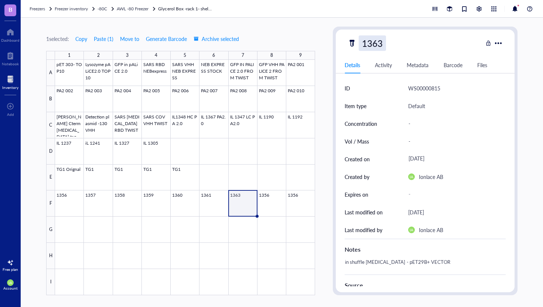
click at [381, 41] on div "1363" at bounding box center [371, 43] width 27 height 16
type input "1362"
click at [271, 200] on div at bounding box center [185, 178] width 260 height 236
click at [380, 45] on div "1356" at bounding box center [371, 43] width 27 height 16
type input "1363"
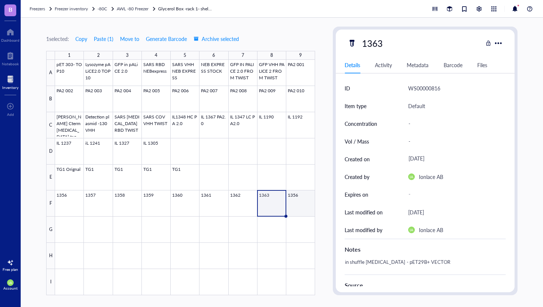
click at [294, 206] on div at bounding box center [185, 178] width 260 height 236
click at [381, 41] on div "1356" at bounding box center [371, 43] width 27 height 16
type input "1364"
